Goal: Book appointment/travel/reservation

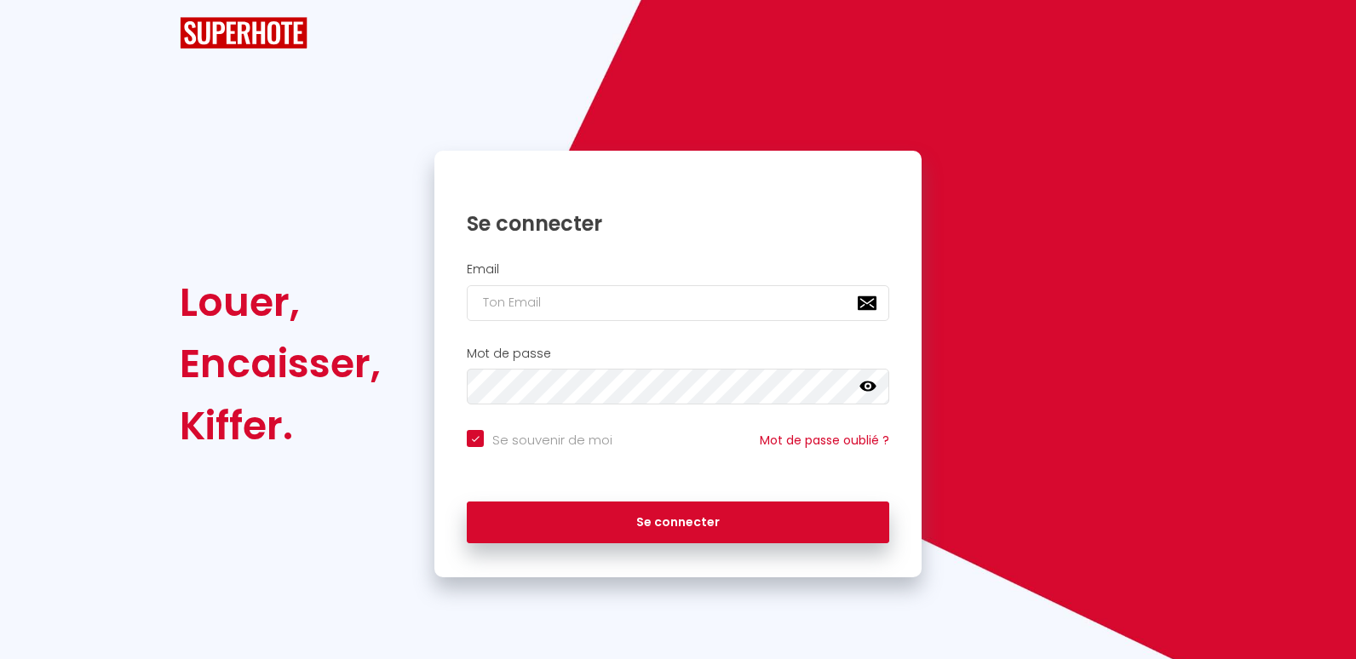
checkbox input "true"
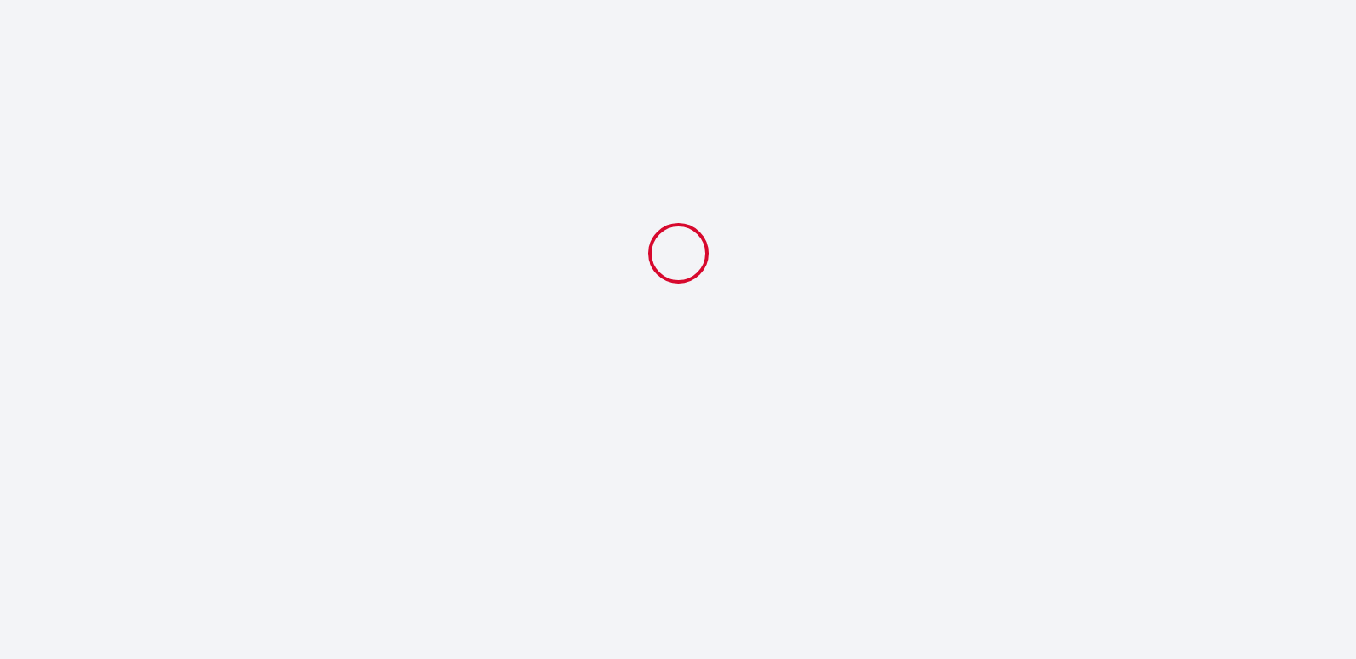
select select
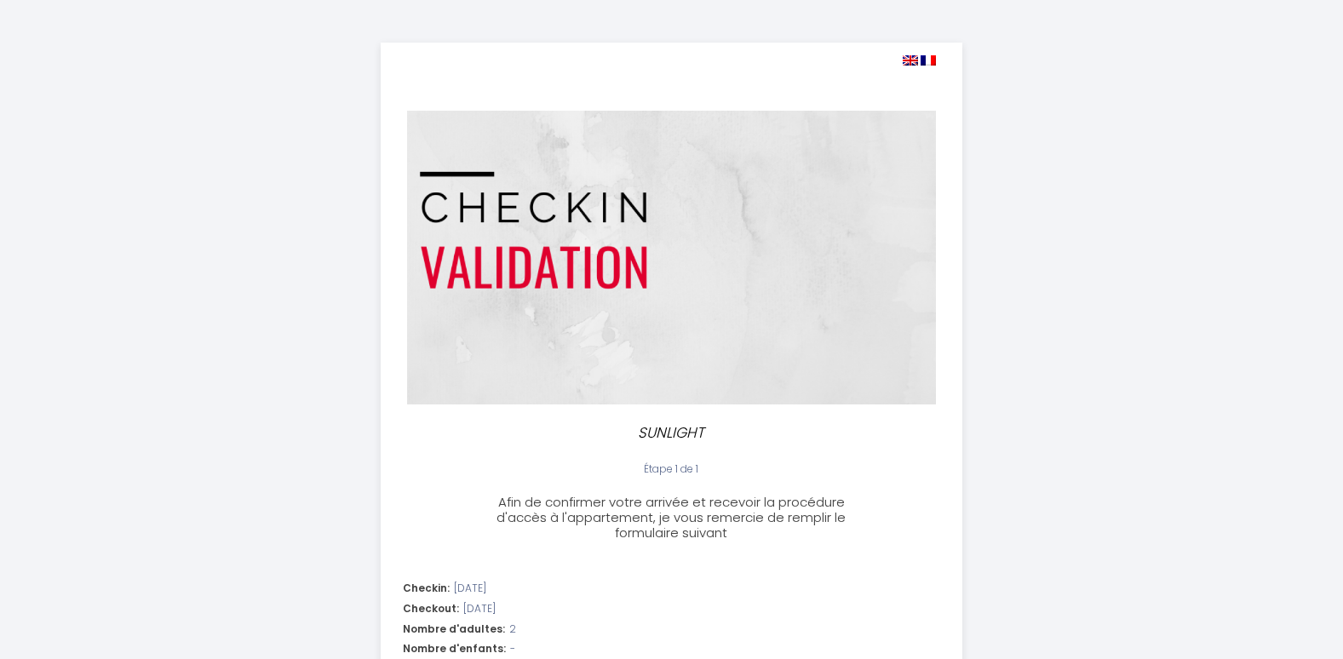
scroll to position [772, 0]
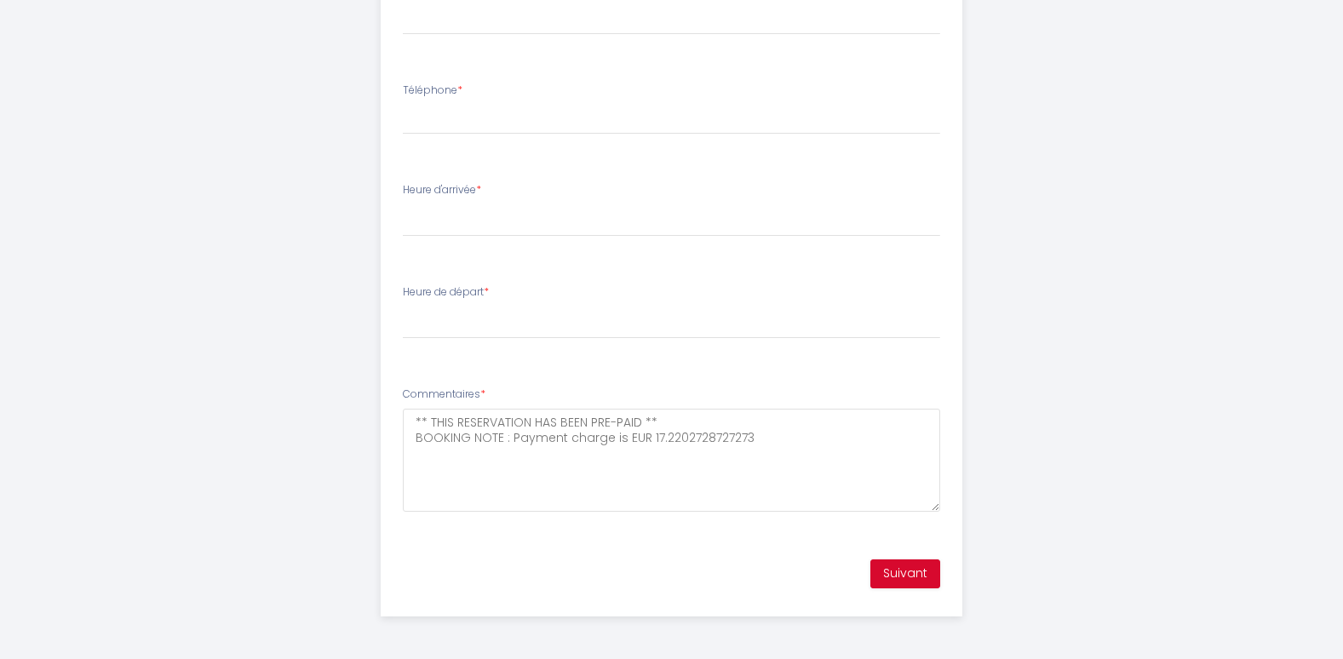
drag, startPoint x: 1355, startPoint y: 53, endPoint x: 1265, endPoint y: 561, distance: 516.2
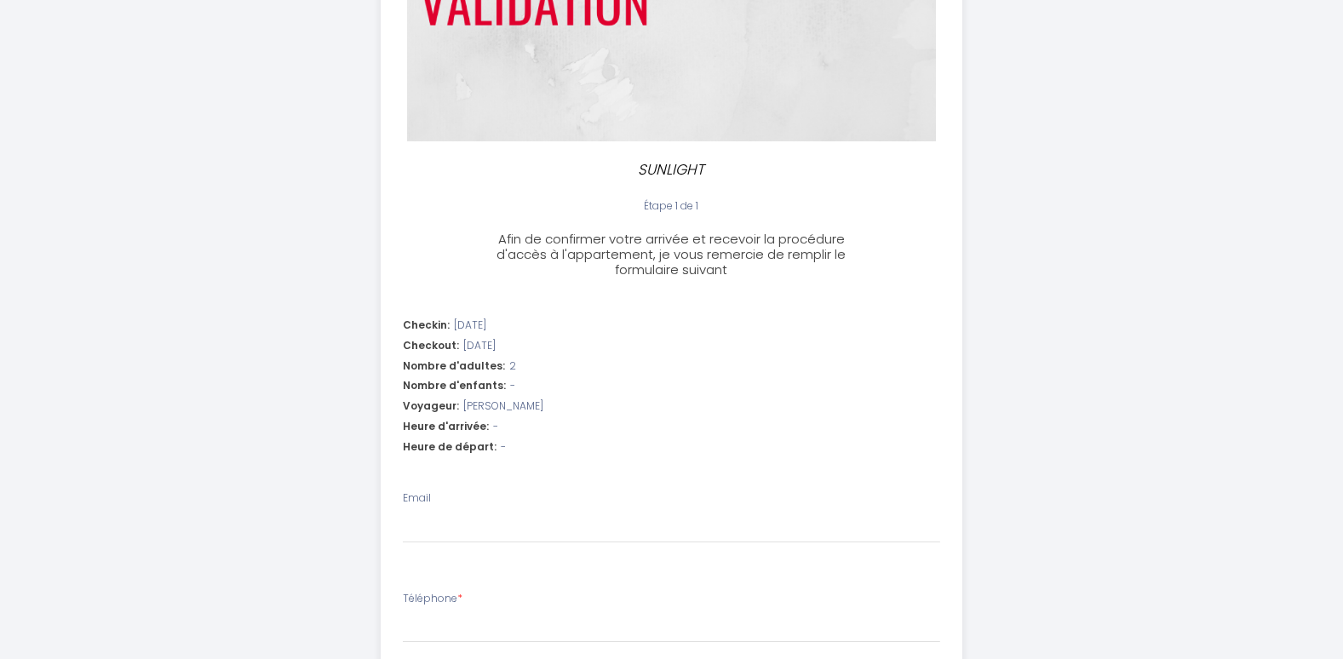
scroll to position [267, 0]
click at [519, 359] on div "Nombre d'adultes: 2" at bounding box center [671, 362] width 537 height 16
click at [496, 358] on span "Nombre d'adultes:" at bounding box center [454, 362] width 102 height 16
drag, startPoint x: 496, startPoint y: 358, endPoint x: 518, endPoint y: 360, distance: 21.4
click at [518, 360] on div "Nombre d'adultes: 2" at bounding box center [671, 362] width 537 height 16
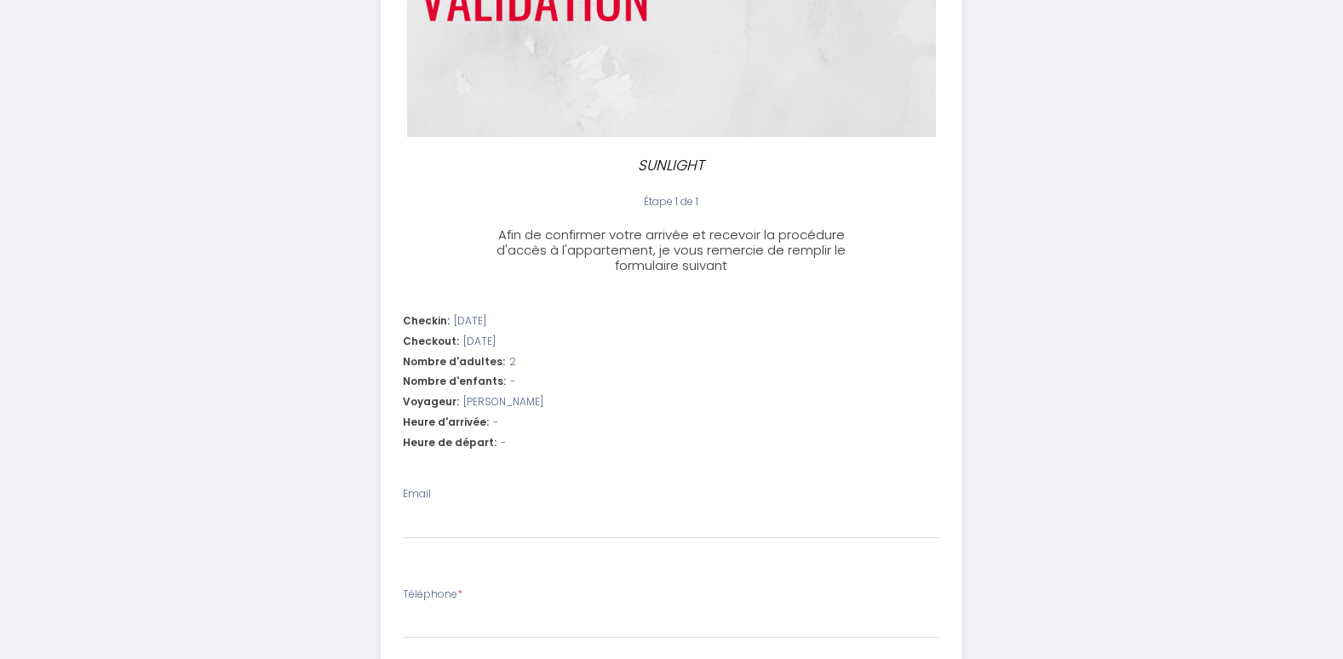
click at [510, 360] on div "Nombre d'adultes: 2" at bounding box center [671, 362] width 537 height 16
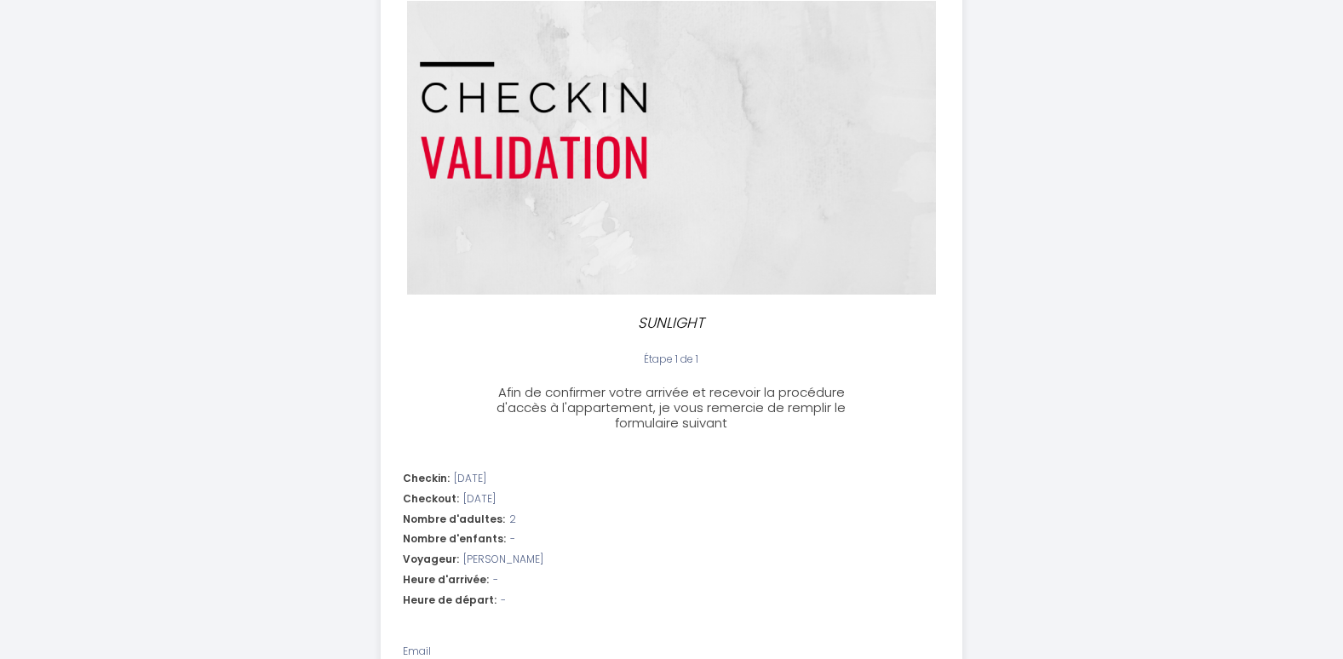
scroll to position [0, 0]
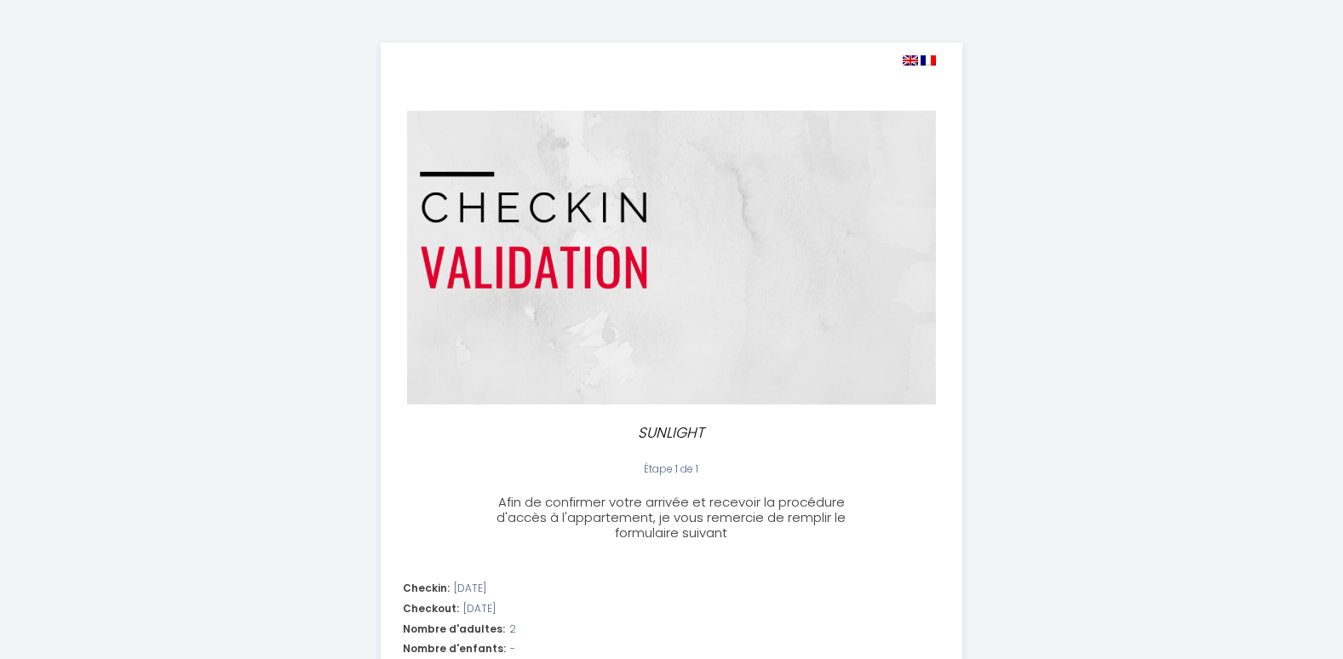
click at [912, 61] on img at bounding box center [910, 60] width 15 height 10
select select
click at [911, 55] on img at bounding box center [910, 60] width 15 height 10
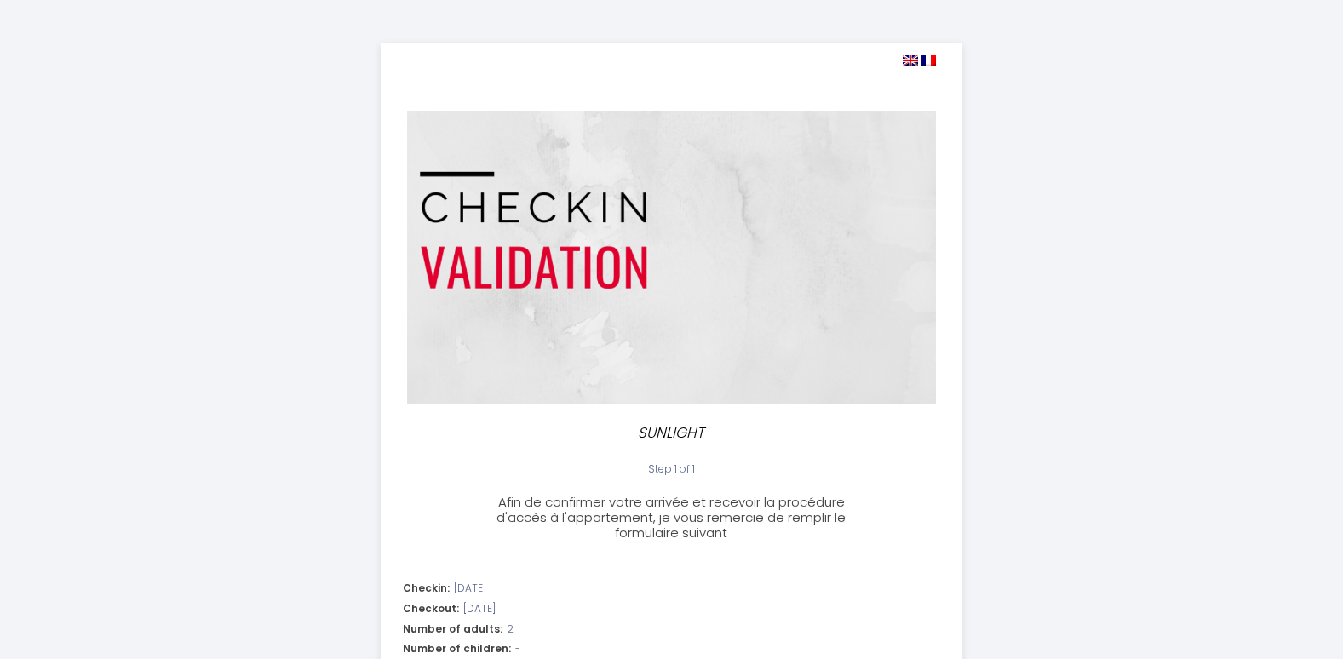
click at [911, 55] on img at bounding box center [910, 60] width 15 height 10
click at [909, 60] on img at bounding box center [910, 60] width 15 height 10
click at [913, 59] on img at bounding box center [910, 60] width 15 height 10
